Goal: Check status

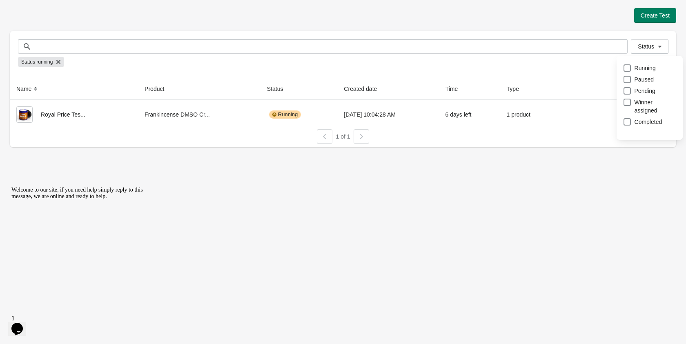
click at [605, 55] on div "Status running" at bounding box center [343, 62] width 650 height 16
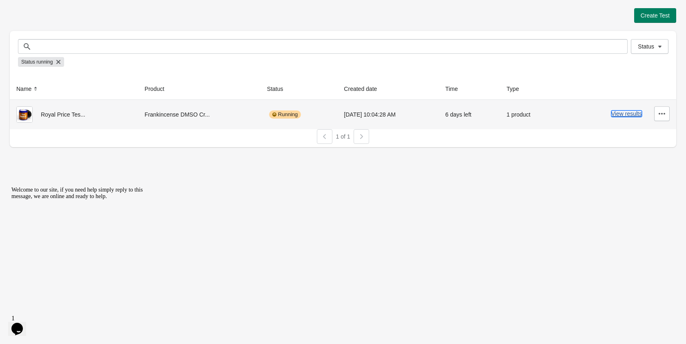
click at [625, 116] on button "View results" at bounding box center [626, 114] width 31 height 7
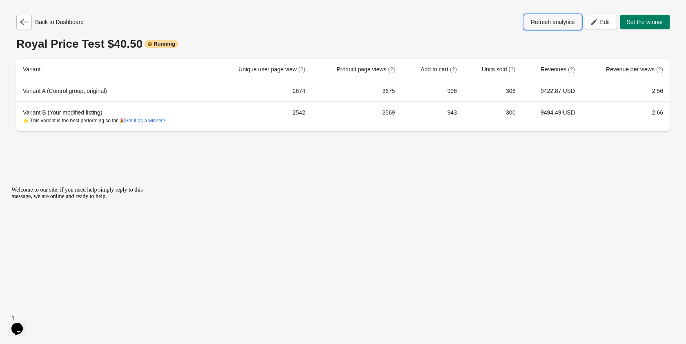
click at [552, 24] on span "Refresh analytics" at bounding box center [553, 22] width 44 height 7
click at [30, 24] on button "button" at bounding box center [24, 22] width 16 height 15
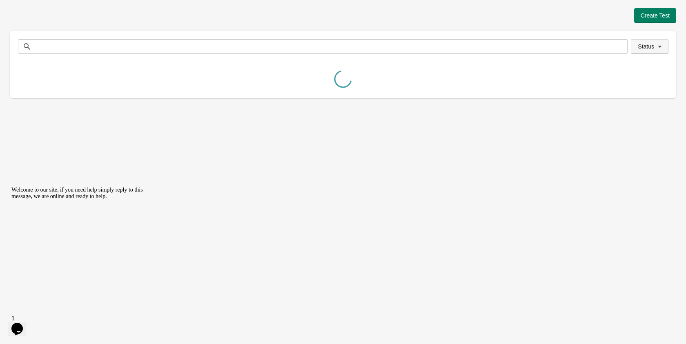
click at [646, 48] on span "Status" at bounding box center [646, 46] width 16 height 7
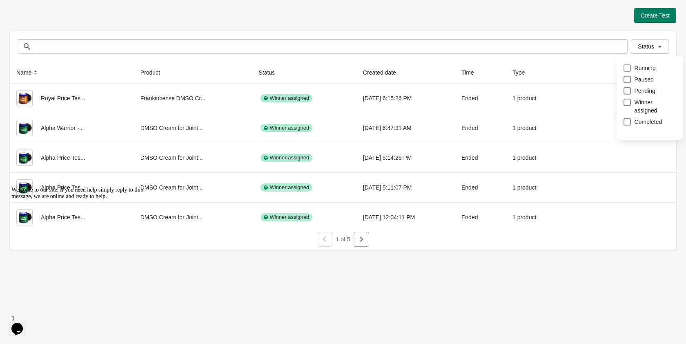
click at [623, 68] on span at bounding box center [626, 67] width 7 height 7
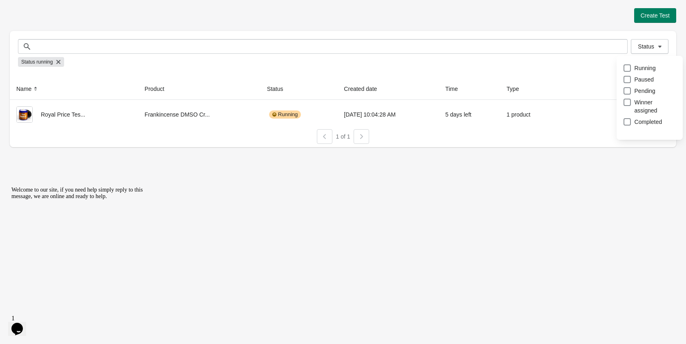
click at [484, 15] on div "Create Test" at bounding box center [343, 15] width 666 height 15
